Goal: Answer question/provide support: Share knowledge or assist other users

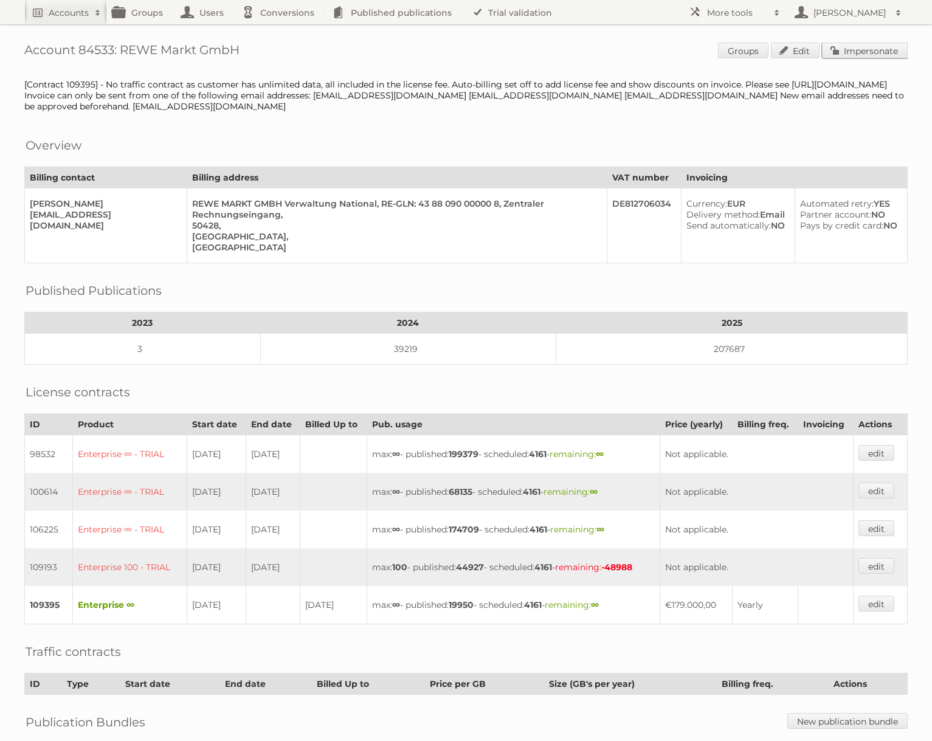
drag, startPoint x: 851, startPoint y: 50, endPoint x: 844, endPoint y: 50, distance: 6.7
click at [851, 50] on link "Impersonate" at bounding box center [865, 51] width 86 height 16
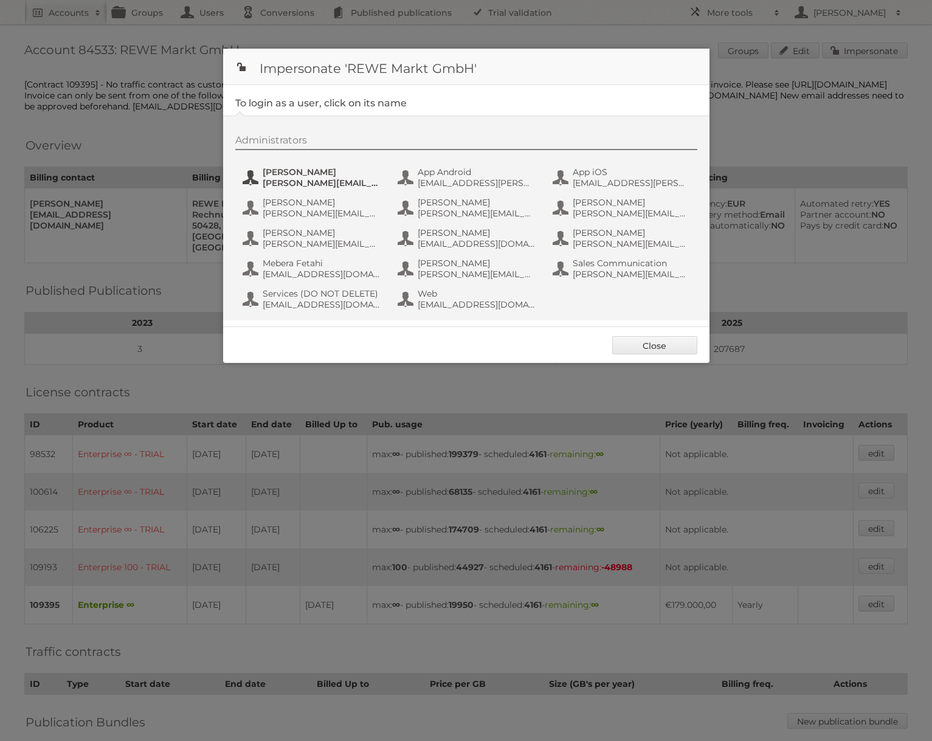
click at [307, 176] on span "Alexandra Ramroth Bell" at bounding box center [322, 172] width 118 height 11
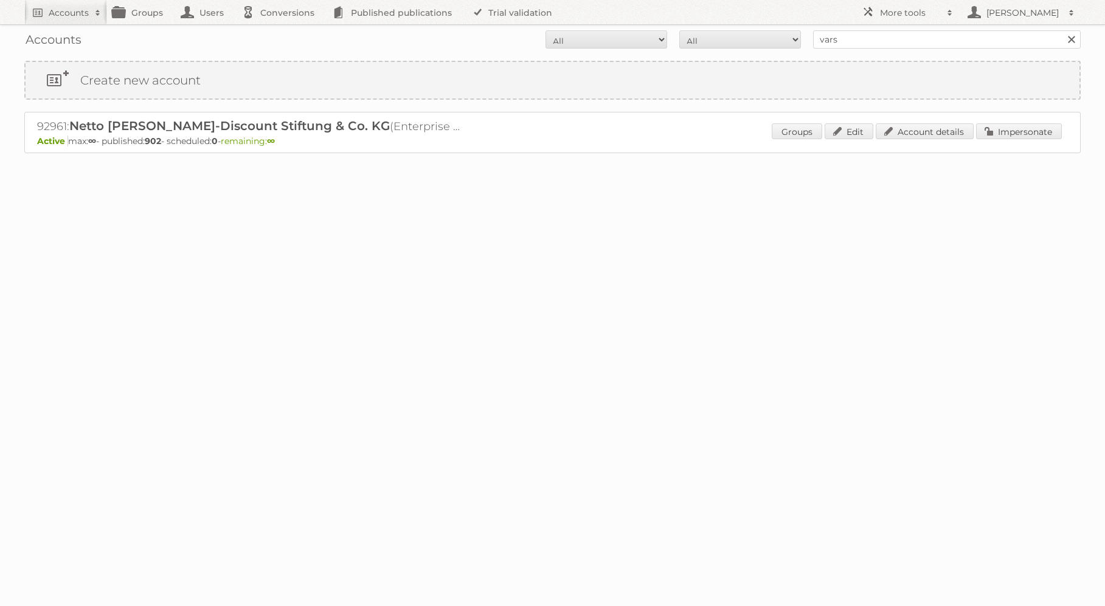
type input "Varsity Spirit"
click at [1062, 30] on input "Search" at bounding box center [1071, 39] width 18 height 18
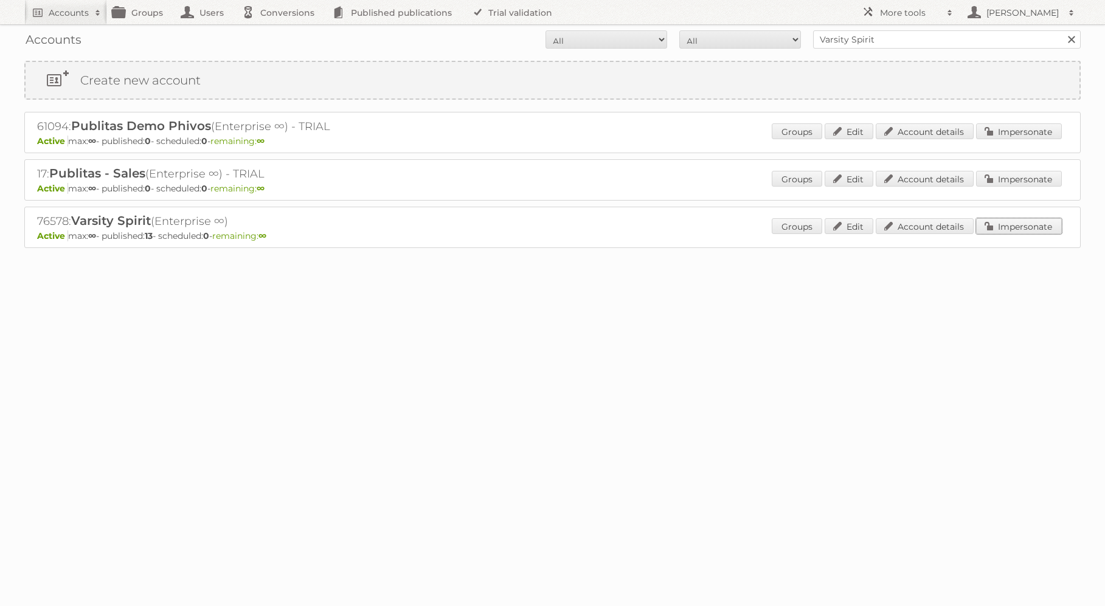
drag, startPoint x: 1012, startPoint y: 230, endPoint x: 951, endPoint y: 221, distance: 61.5
click at [1012, 230] on link "Impersonate" at bounding box center [1019, 226] width 86 height 16
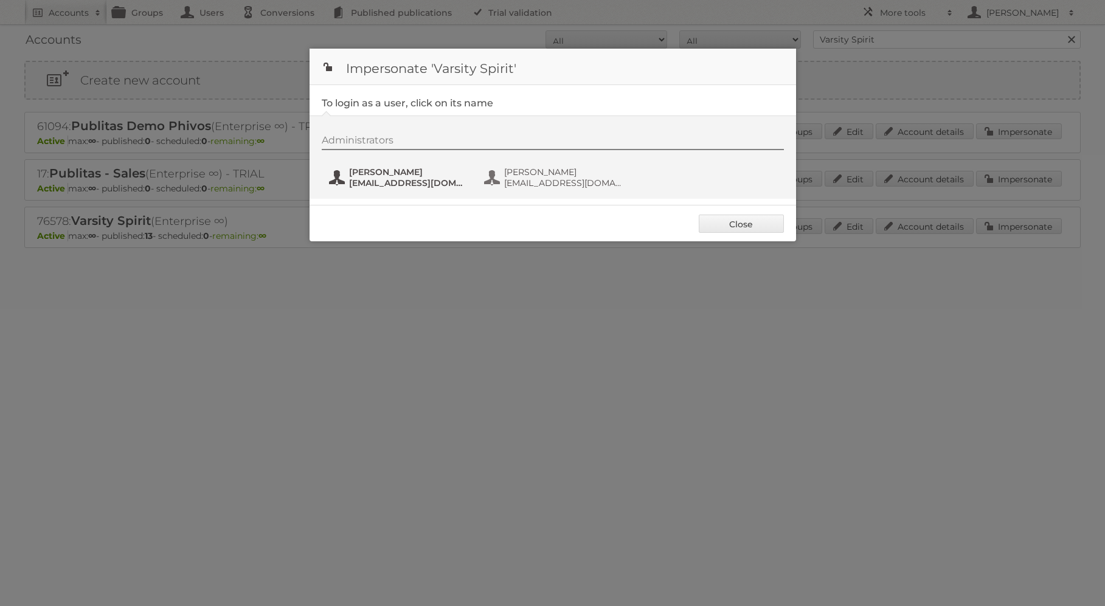
click at [384, 172] on span "Elena Halterman" at bounding box center [408, 172] width 118 height 11
